Goal: Task Accomplishment & Management: Manage account settings

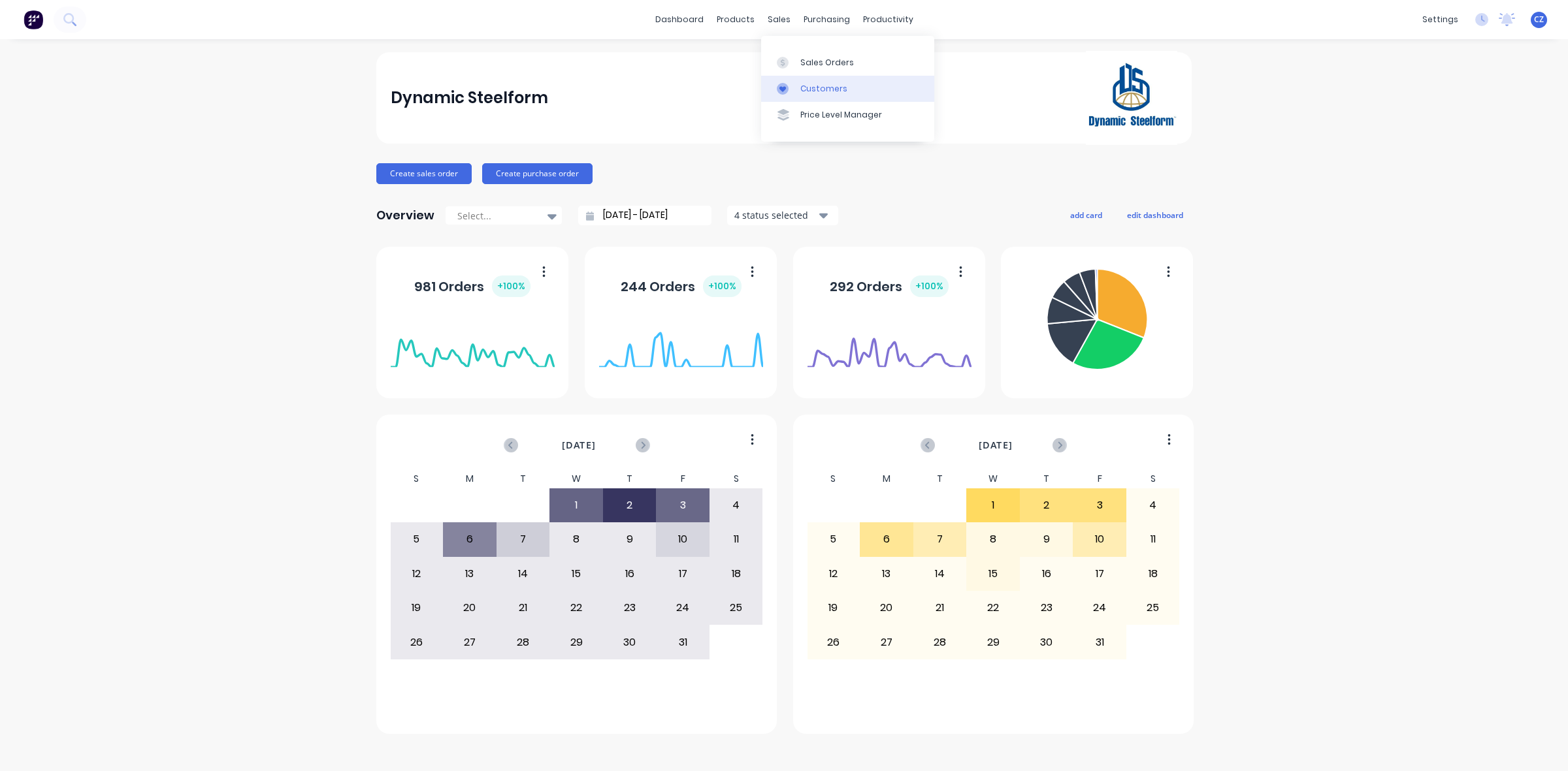
click at [818, 94] on div "Customers" at bounding box center [824, 89] width 47 height 12
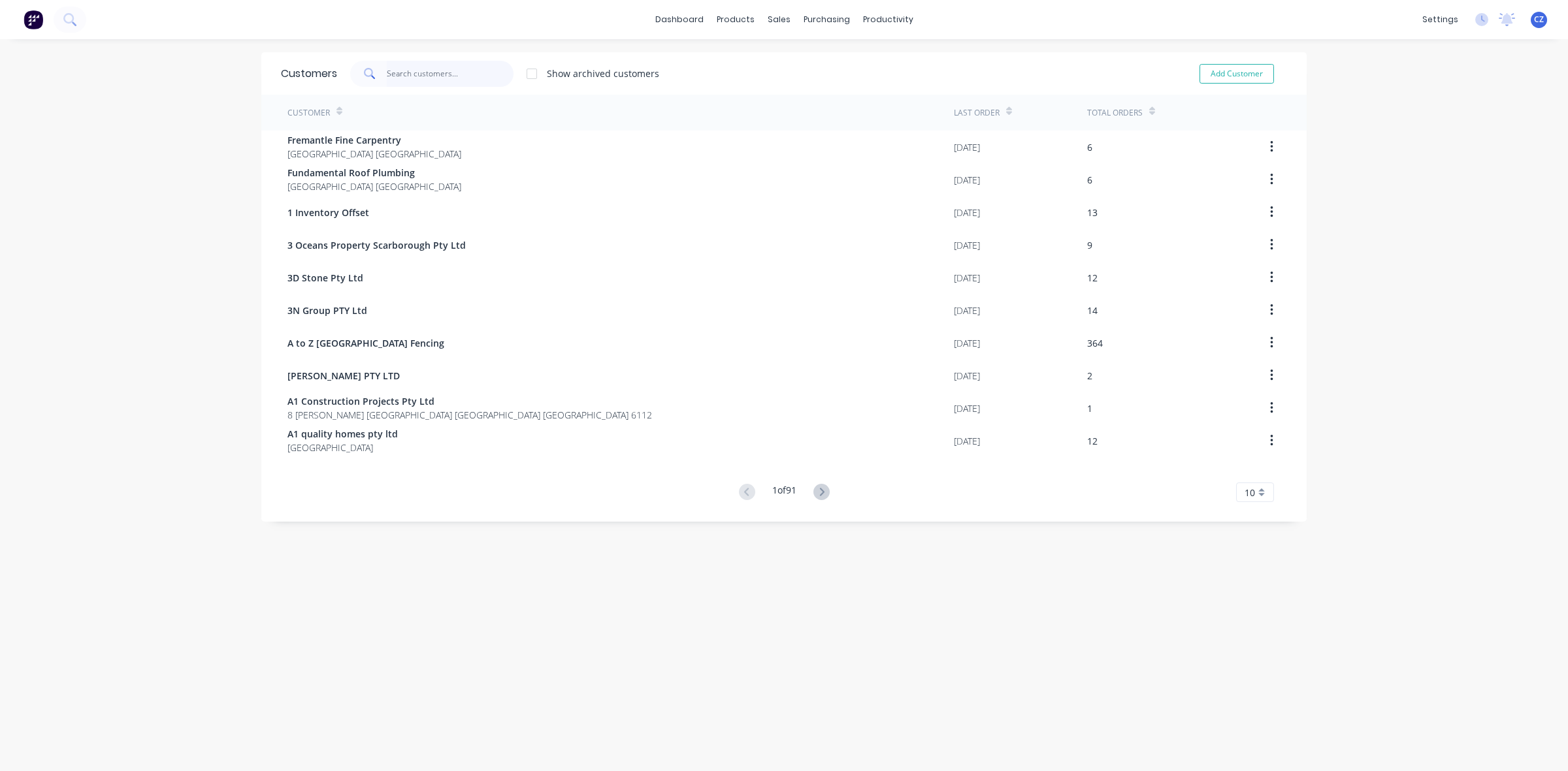
click at [399, 74] on input "text" at bounding box center [450, 74] width 127 height 26
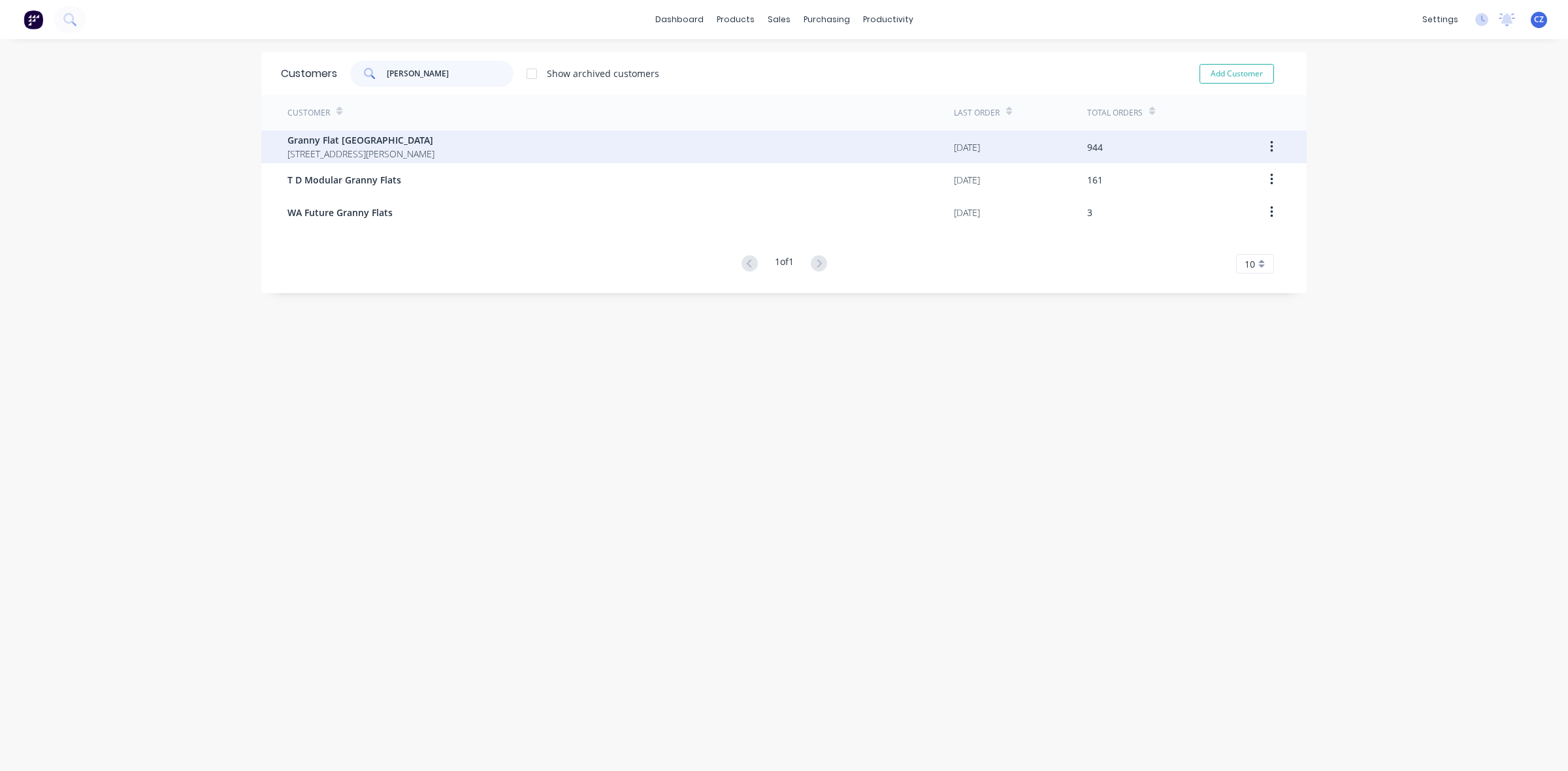
type input "[PERSON_NAME]"
click at [393, 159] on span "[STREET_ADDRESS][PERSON_NAME]" at bounding box center [360, 154] width 147 height 14
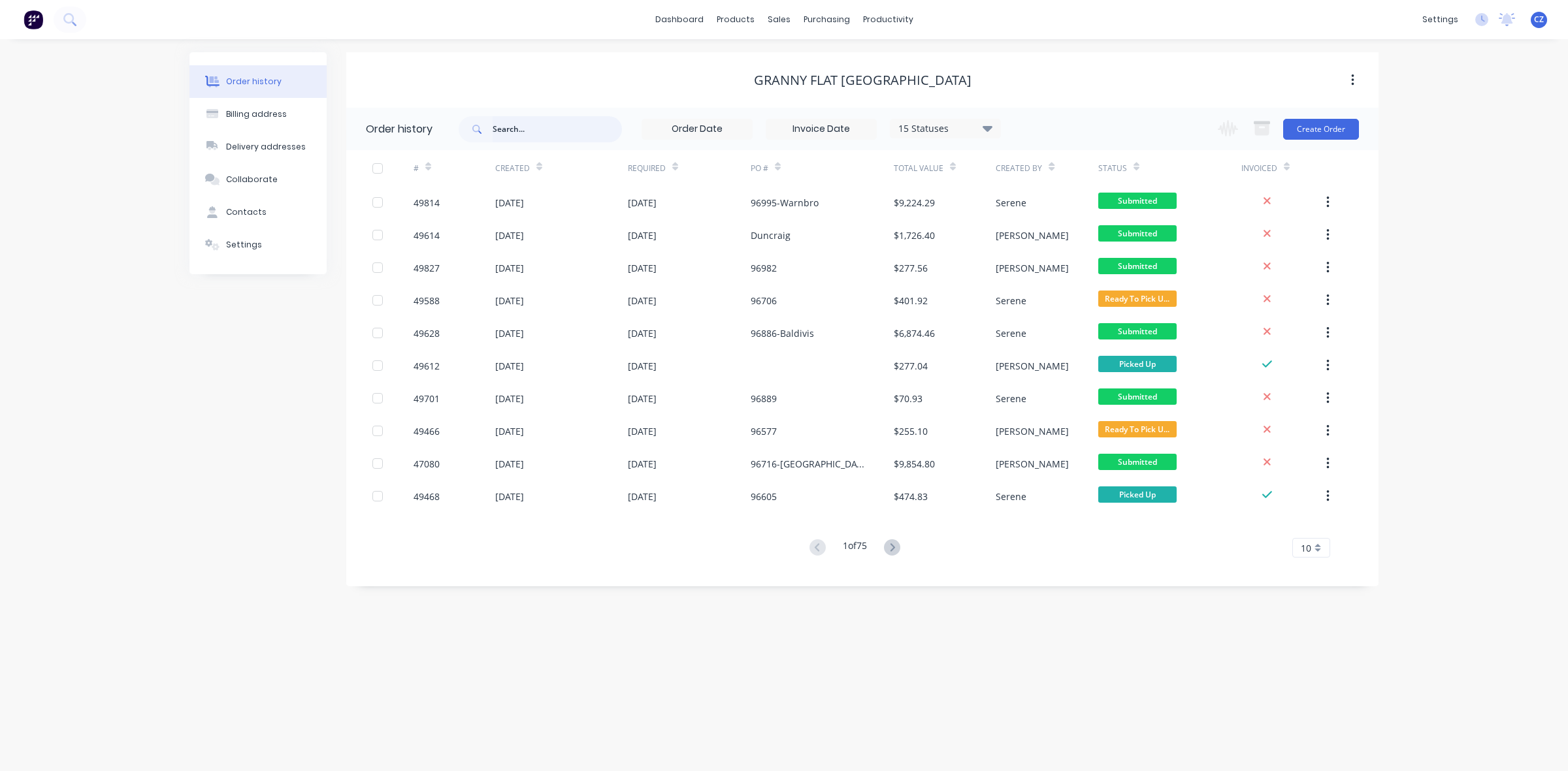
click at [556, 132] on input "text" at bounding box center [557, 129] width 129 height 26
type input "96577"
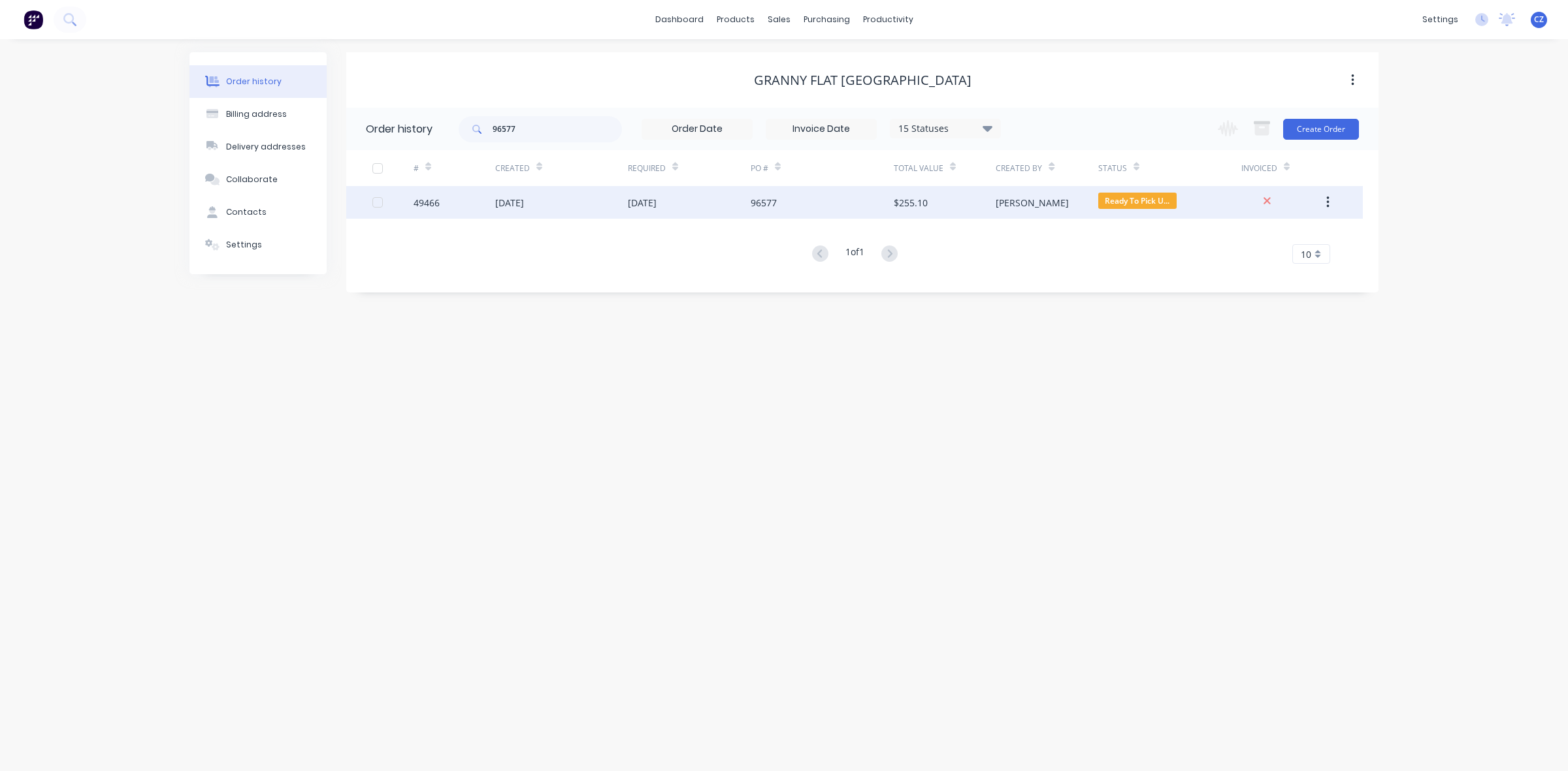
click at [592, 191] on div "[DATE]" at bounding box center [561, 203] width 132 height 33
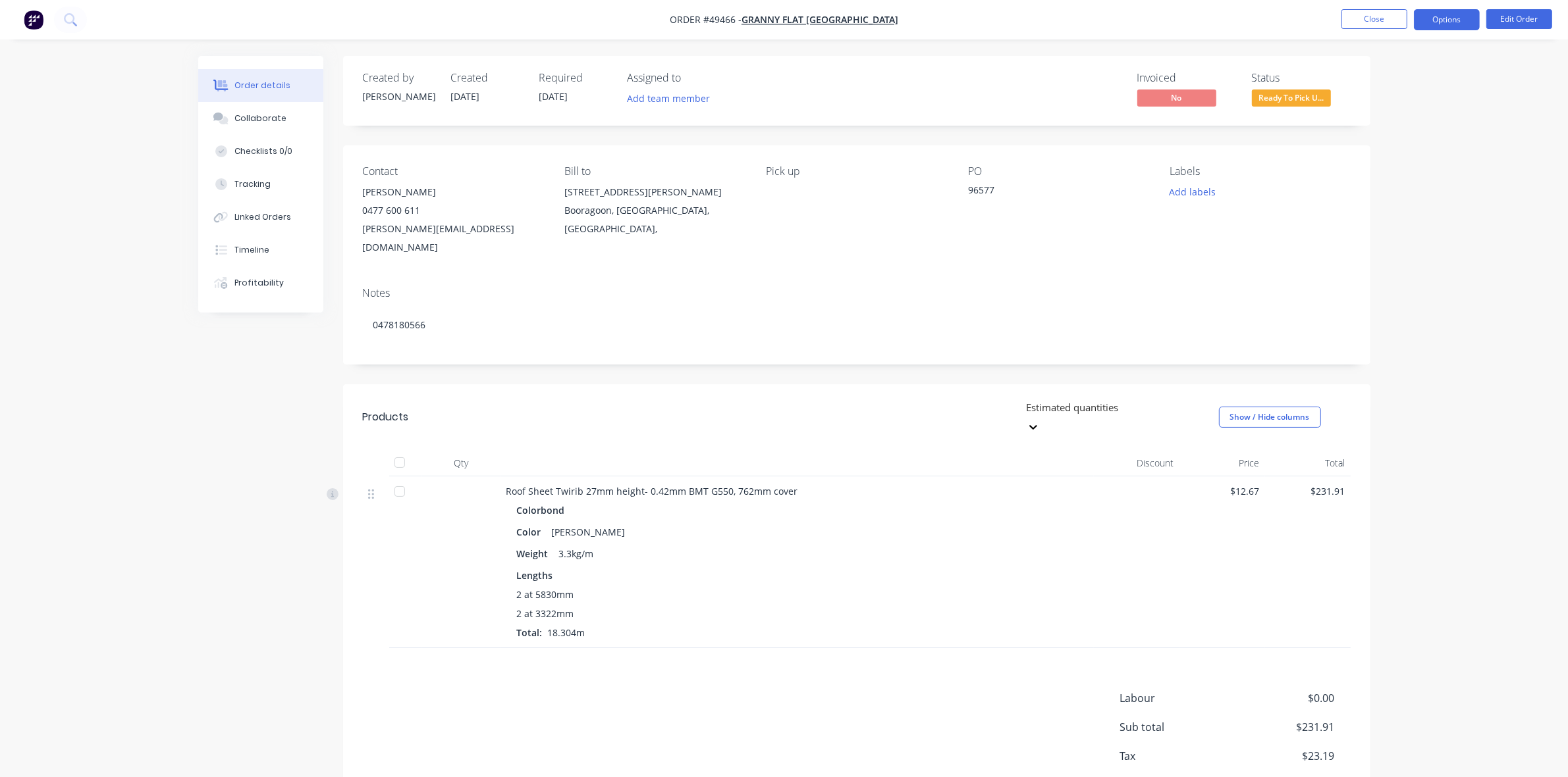
click at [1441, 11] on button "Options" at bounding box center [1448, 20] width 66 height 21
click at [1423, 185] on div "Delivery Docket" at bounding box center [1408, 185] width 121 height 19
click at [1406, 133] on div "Without pricing" at bounding box center [1408, 133] width 121 height 19
click at [797, 104] on div "Invoiced No Status Ready To Pick U..." at bounding box center [1055, 91] width 591 height 38
click at [1453, 22] on button "Options" at bounding box center [1448, 20] width 66 height 21
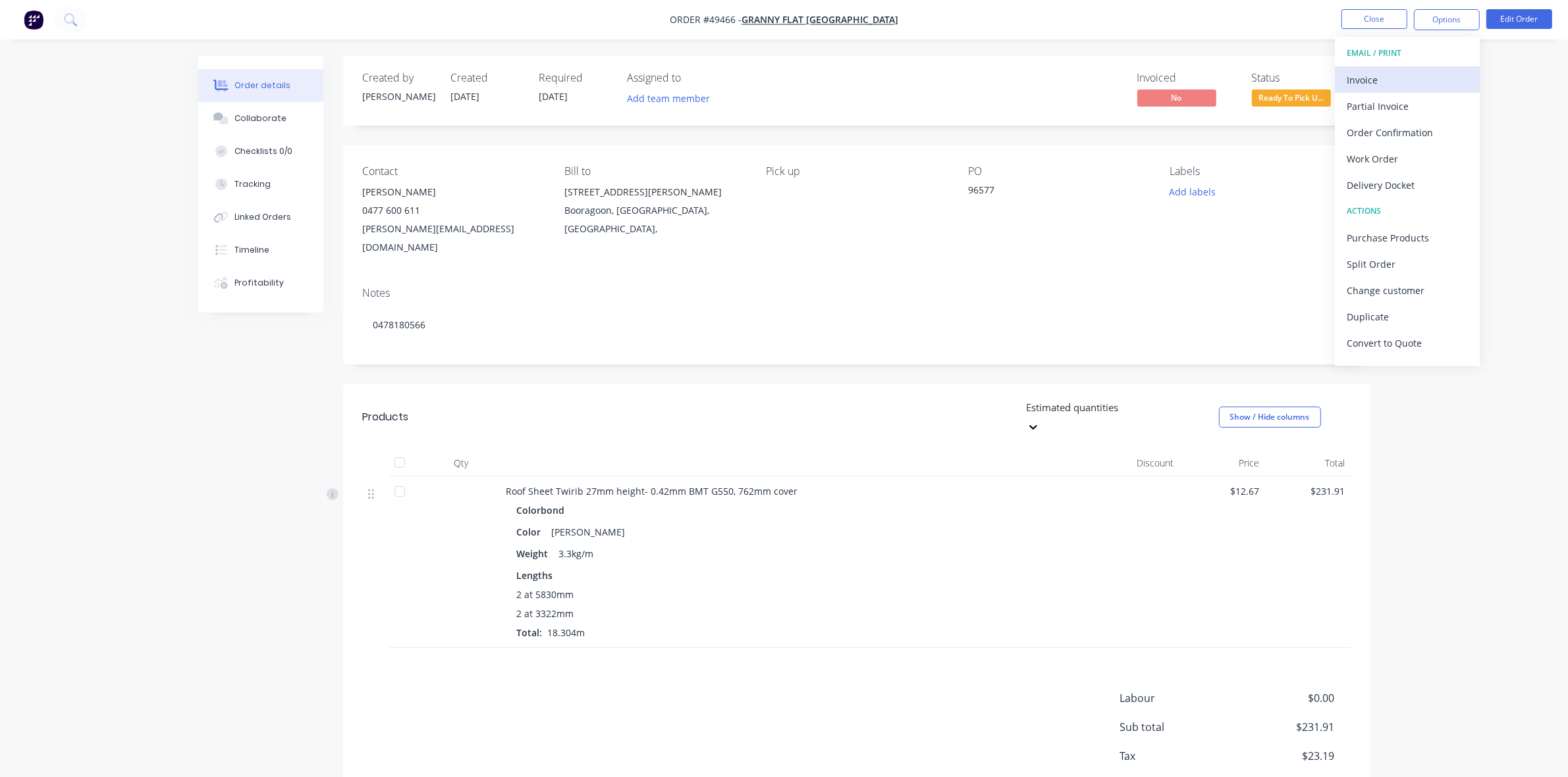
click at [1427, 74] on div "Invoice" at bounding box center [1408, 80] width 121 height 19
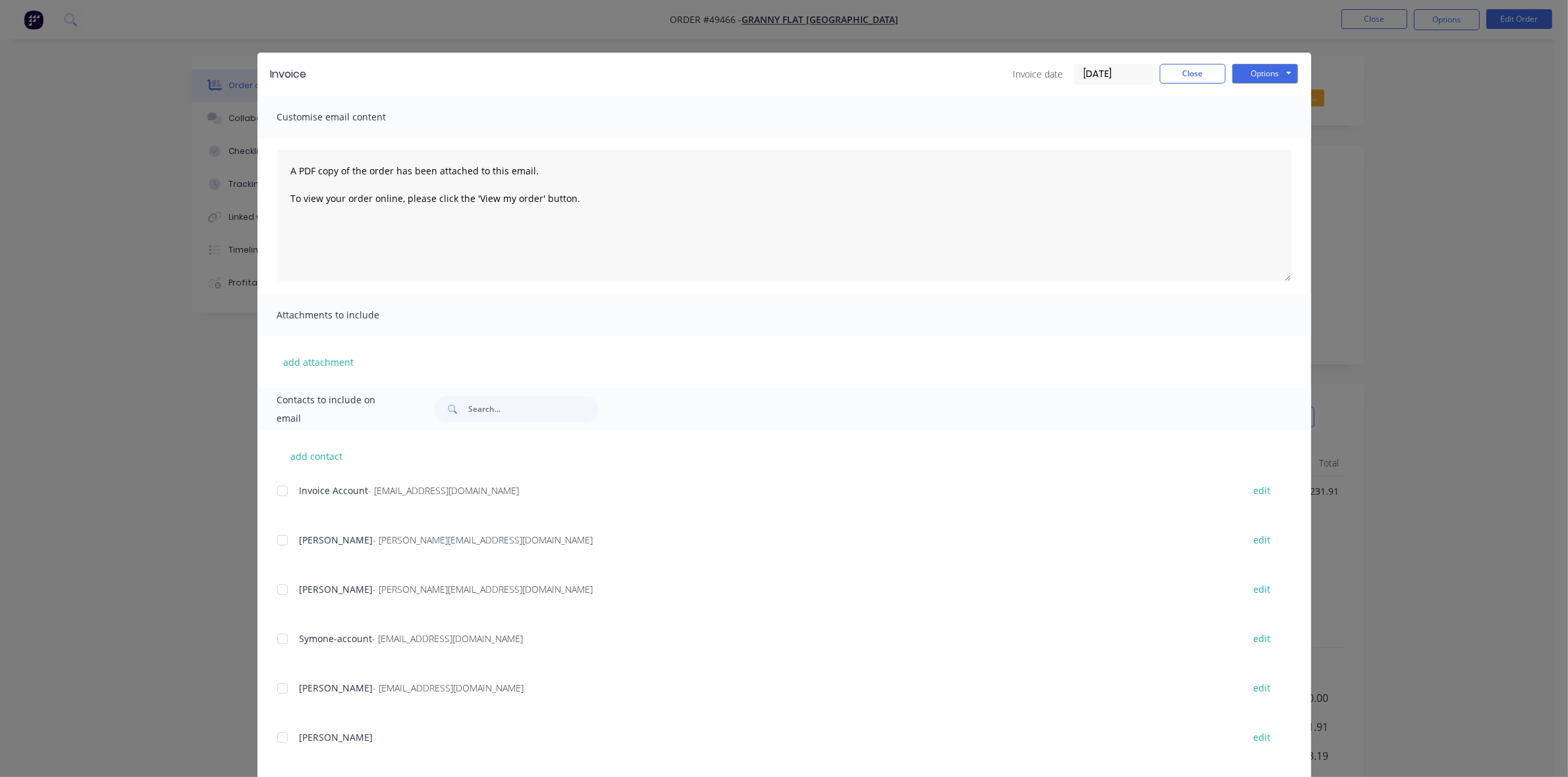
click at [273, 485] on div at bounding box center [283, 491] width 26 height 26
click at [1241, 74] on button "Options" at bounding box center [1265, 74] width 66 height 20
click at [1259, 135] on button "Email" at bounding box center [1274, 140] width 84 height 22
click at [1184, 76] on button "Close" at bounding box center [1193, 74] width 66 height 20
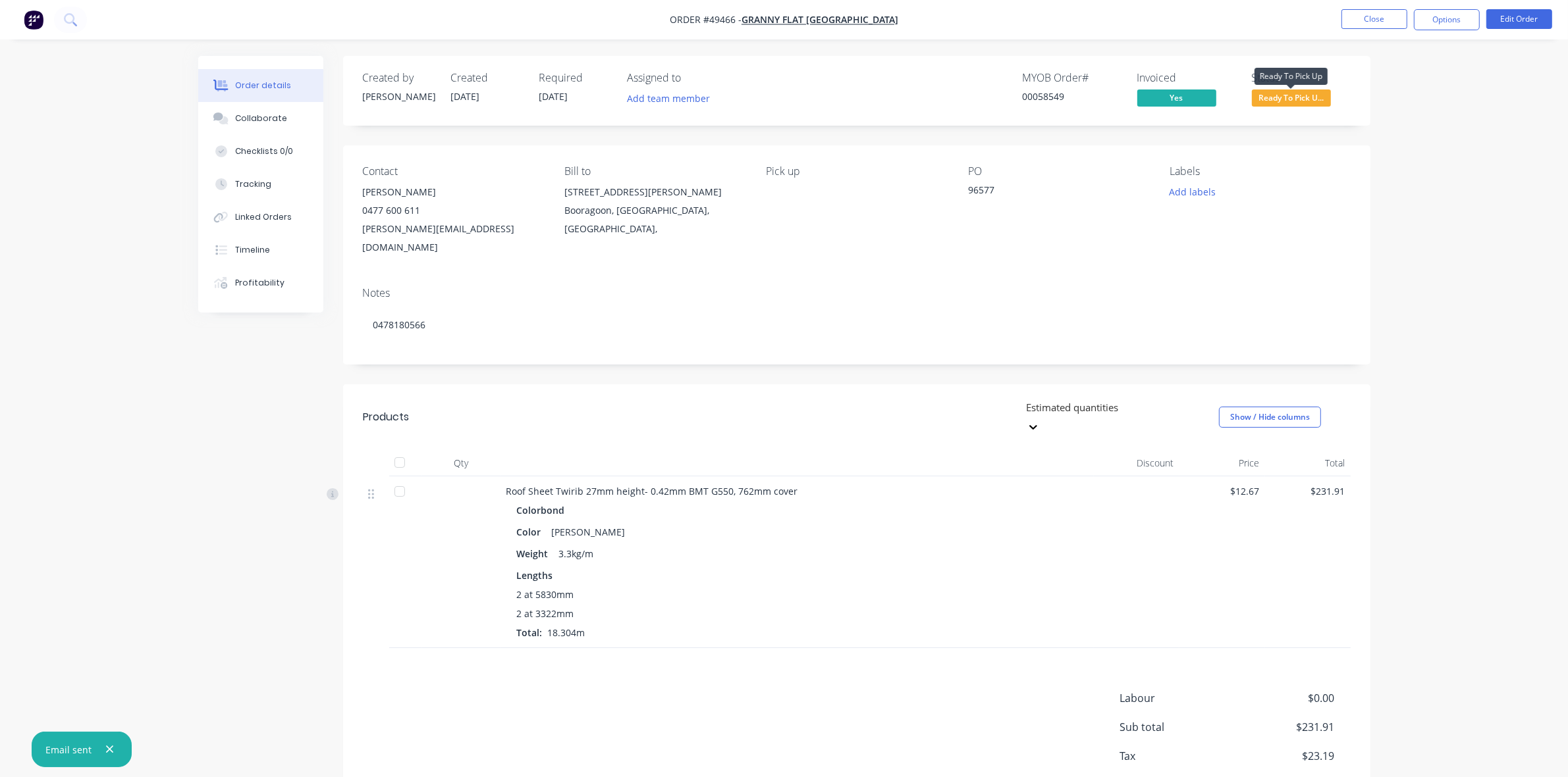
click at [1292, 95] on span "Ready To Pick U..." at bounding box center [1291, 97] width 79 height 16
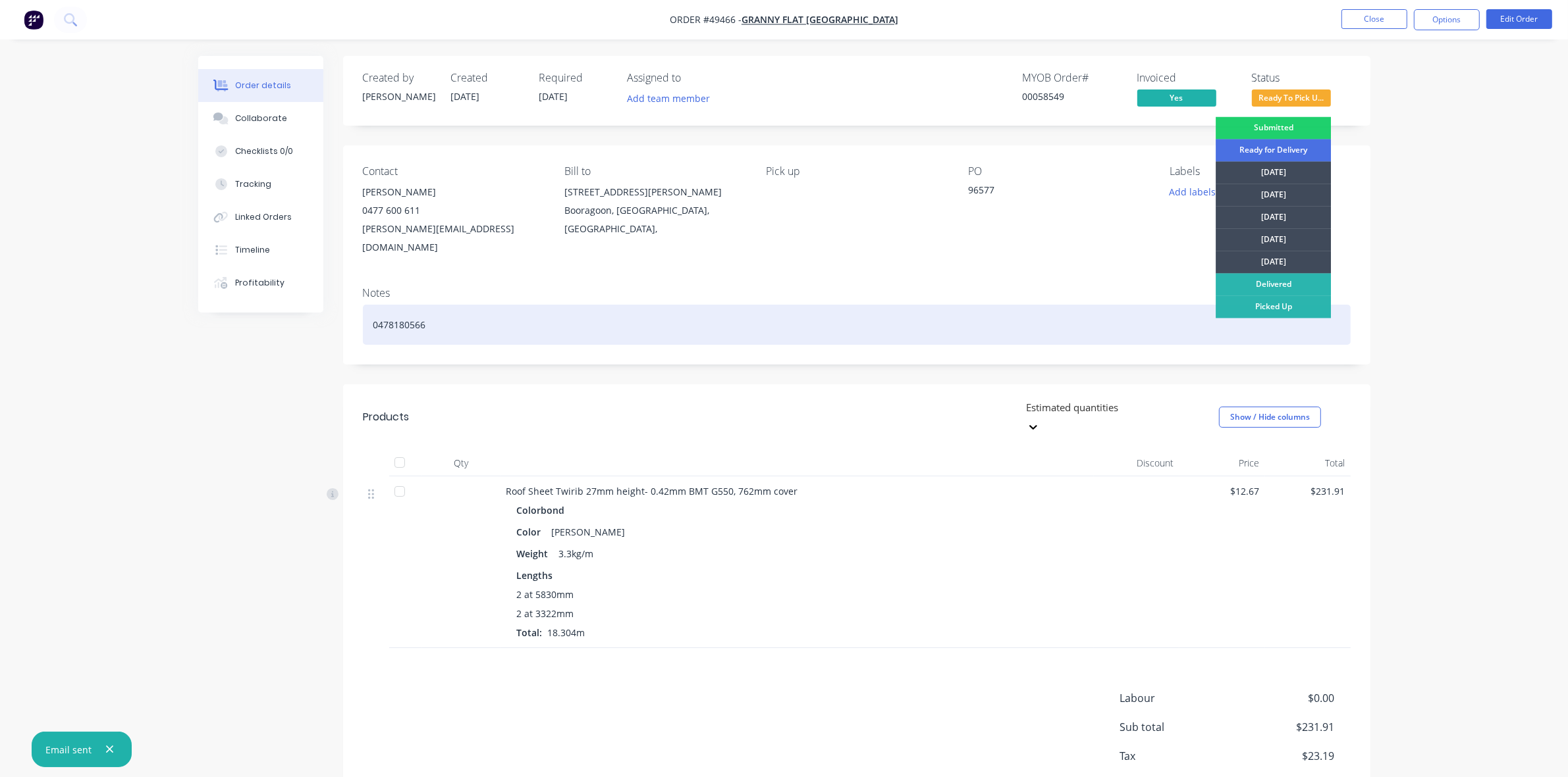
drag, startPoint x: 1285, startPoint y: 301, endPoint x: 1293, endPoint y: 294, distance: 10.6
click at [1285, 301] on div "Picked Up" at bounding box center [1273, 308] width 115 height 23
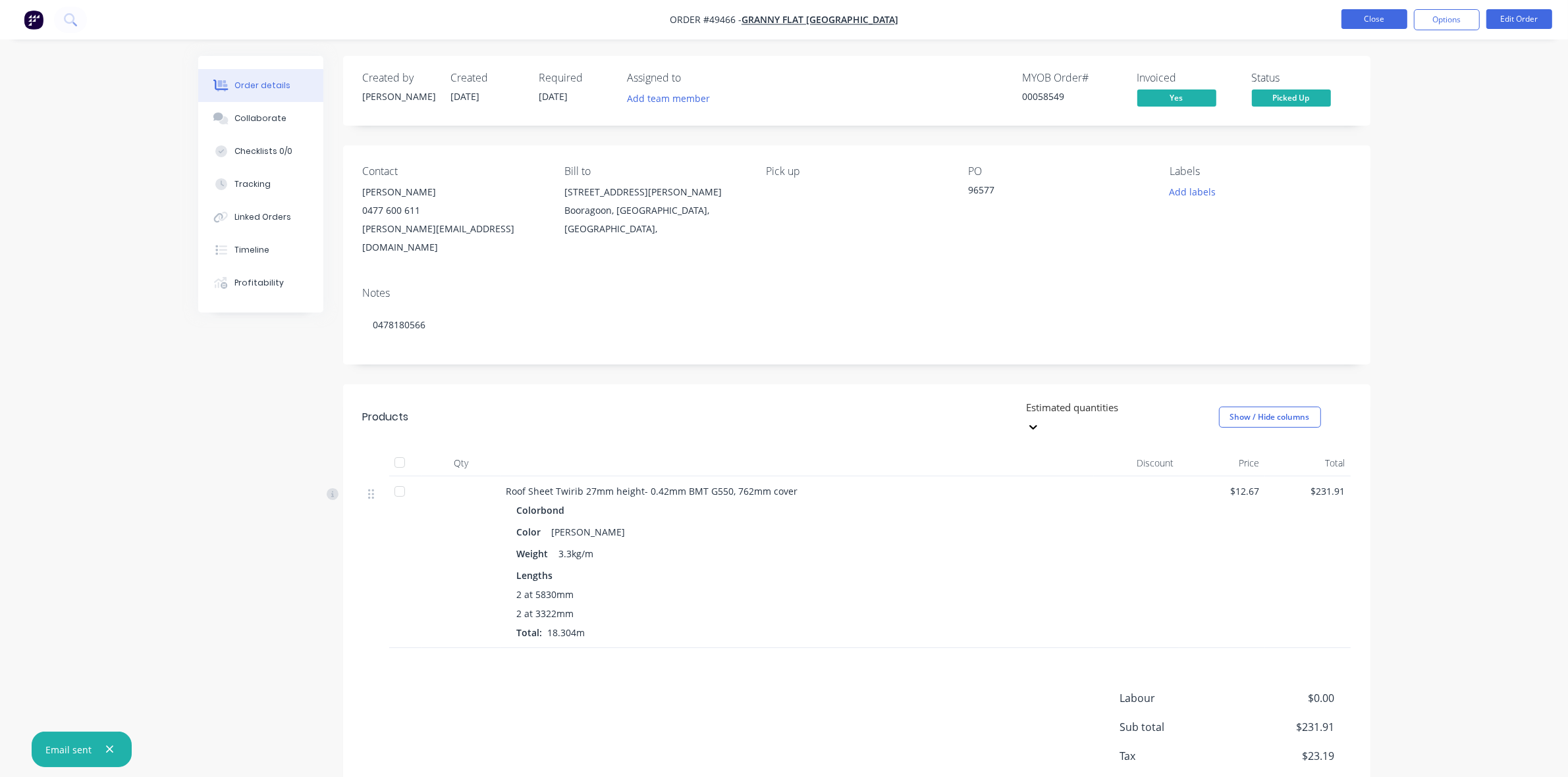
click at [1394, 15] on button "Close" at bounding box center [1375, 19] width 66 height 20
